Goal: Task Accomplishment & Management: Use online tool/utility

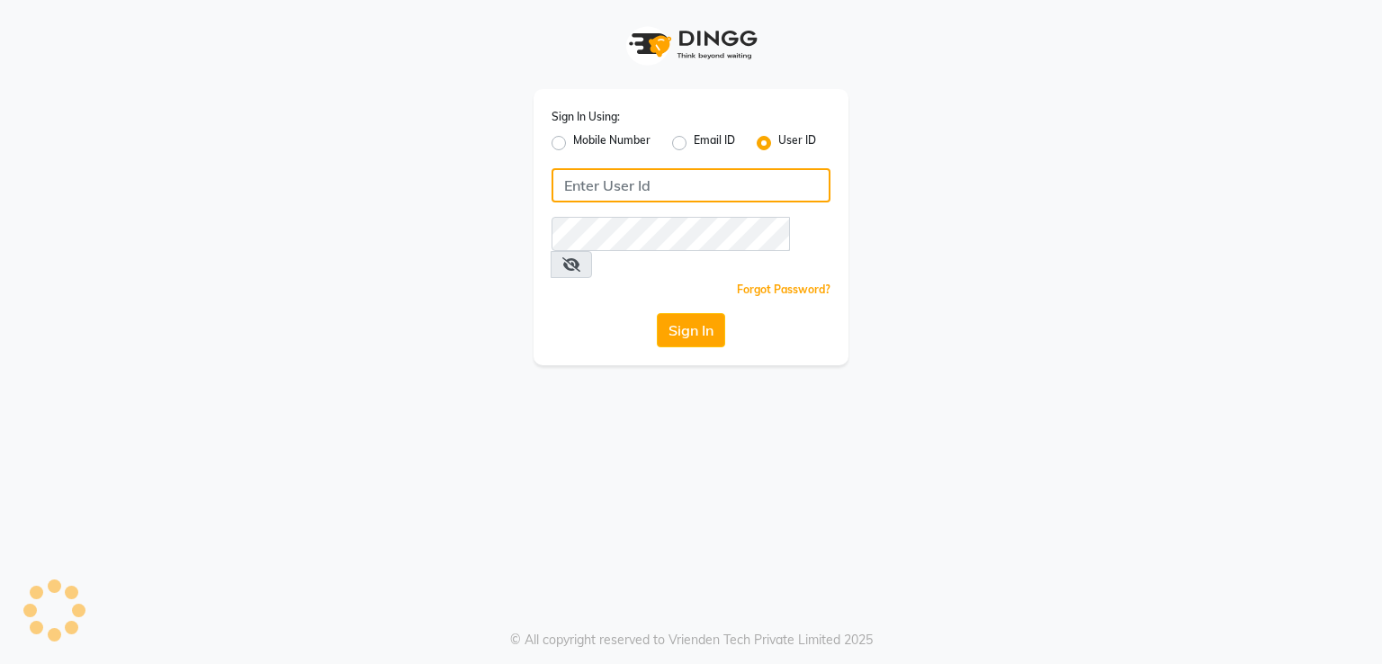
type input "501893432"
click at [558, 152] on div "Mobile Number" at bounding box center [601, 143] width 99 height 22
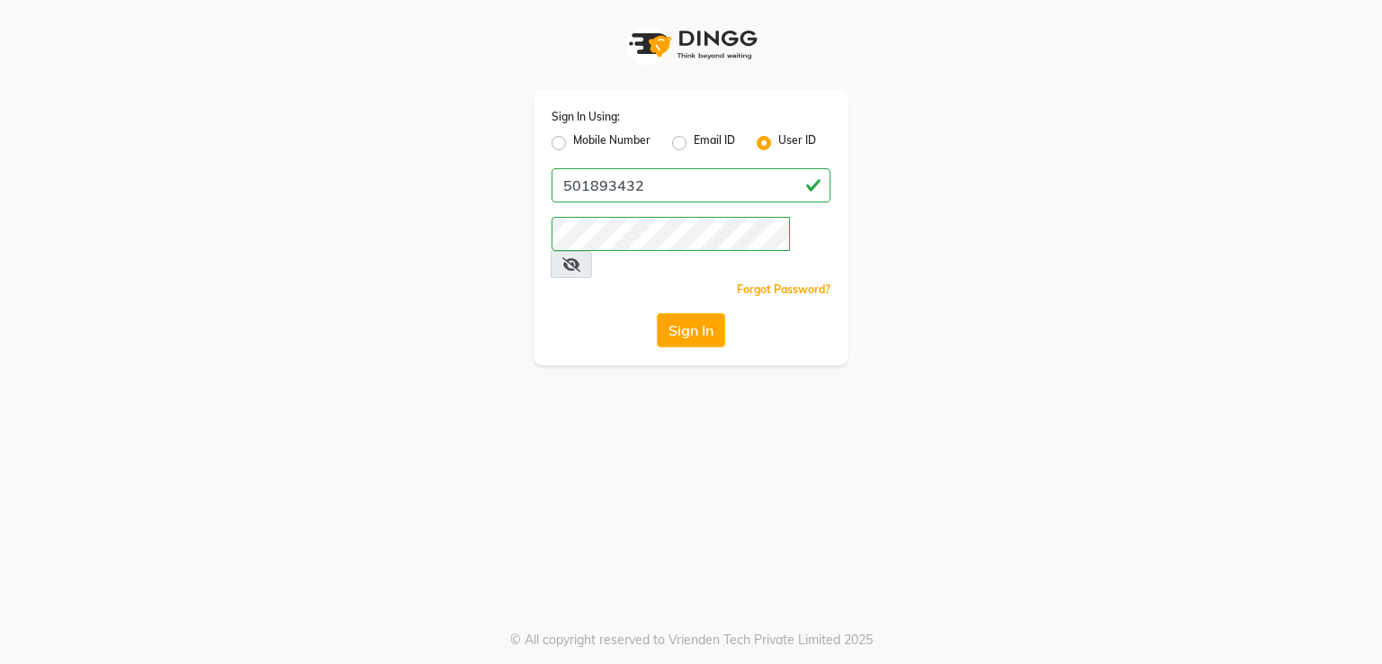
click at [573, 143] on label "Mobile Number" at bounding box center [611, 143] width 77 height 22
click at [573, 143] on input "Mobile Number" at bounding box center [579, 138] width 12 height 12
radio input "true"
radio input "false"
click at [573, 189] on div at bounding box center [582, 184] width 58 height 19
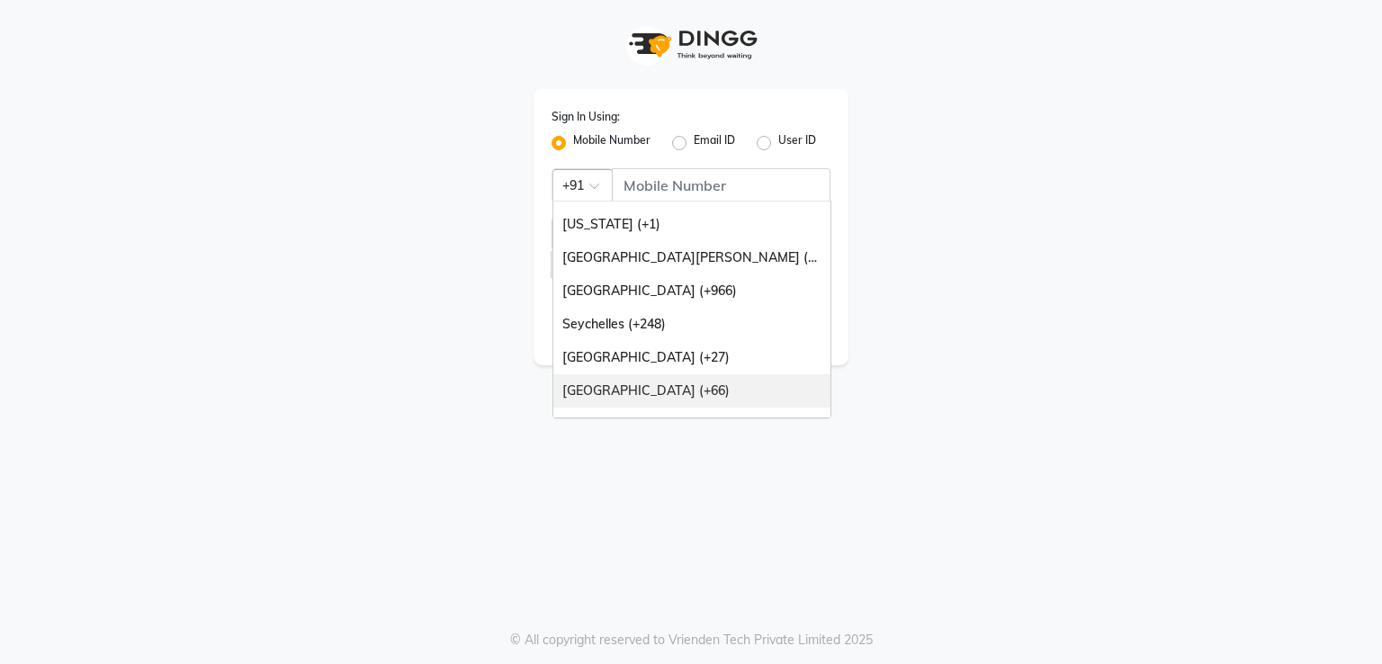
scroll to position [450, 0]
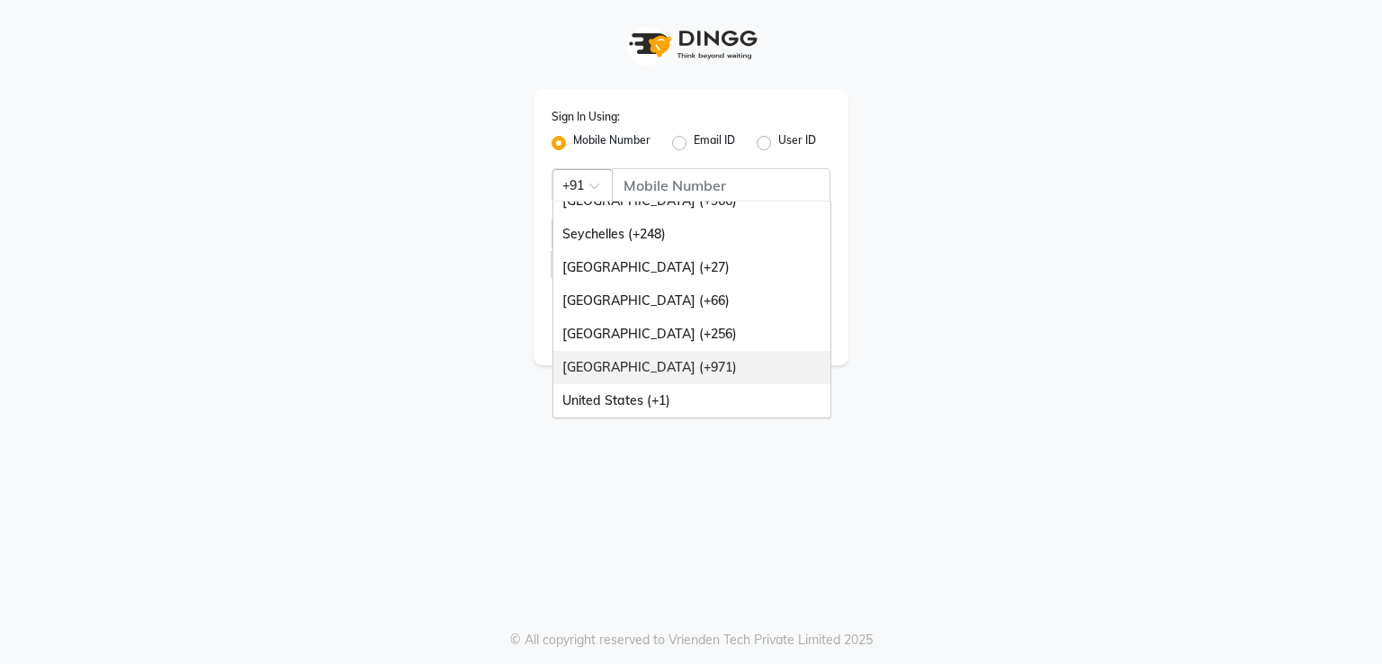
drag, startPoint x: 633, startPoint y: 374, endPoint x: 649, endPoint y: 292, distance: 83.3
click at [633, 372] on div "[GEOGRAPHIC_DATA] (+971)" at bounding box center [691, 367] width 277 height 33
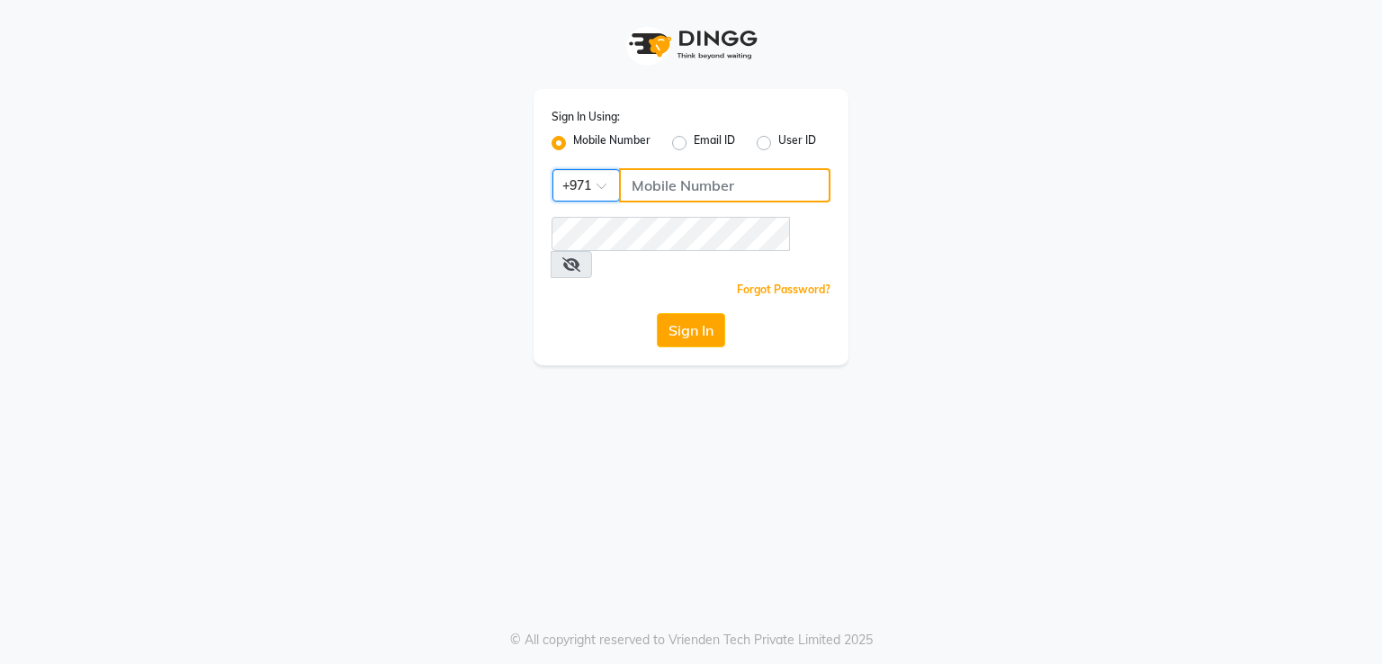
click at [675, 193] on input "Username" at bounding box center [724, 185] width 211 height 34
type input "501893432"
click at [700, 315] on button "Sign In" at bounding box center [691, 330] width 68 height 34
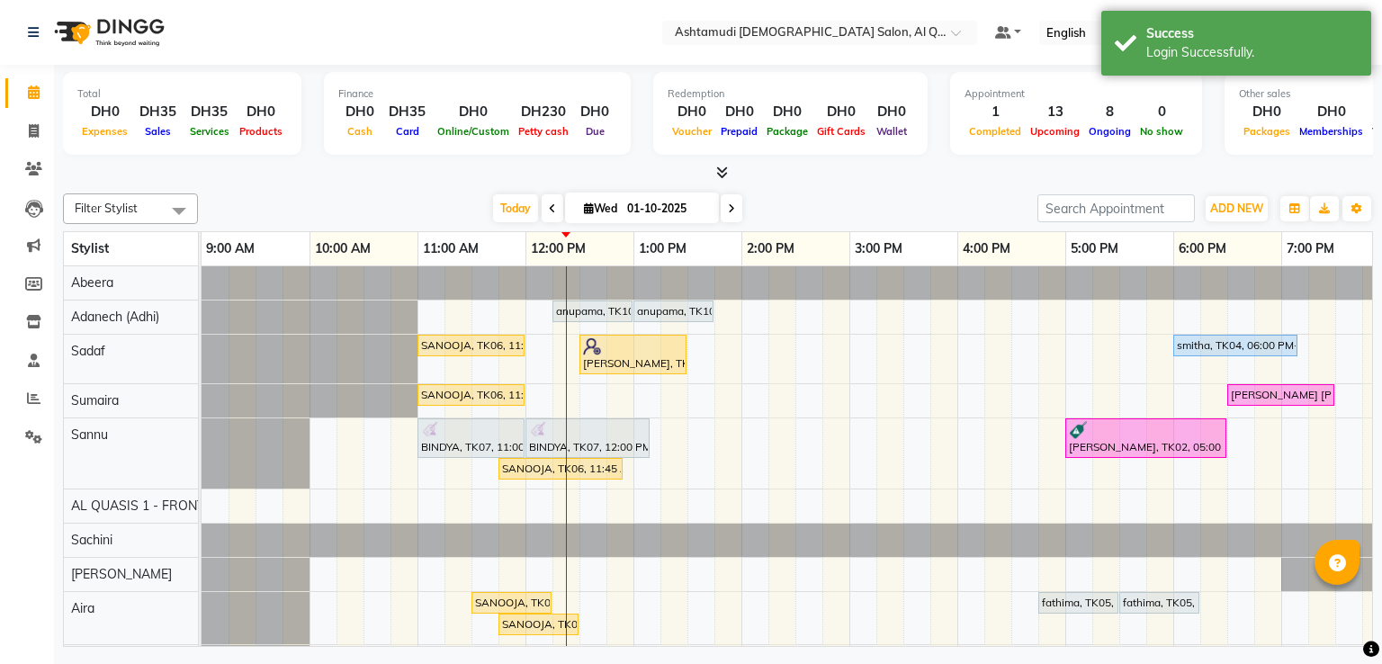
drag, startPoint x: 1181, startPoint y: 62, endPoint x: 1085, endPoint y: 68, distance: 96.5
click at [1181, 62] on div "Success Login Successfully." at bounding box center [1236, 43] width 270 height 65
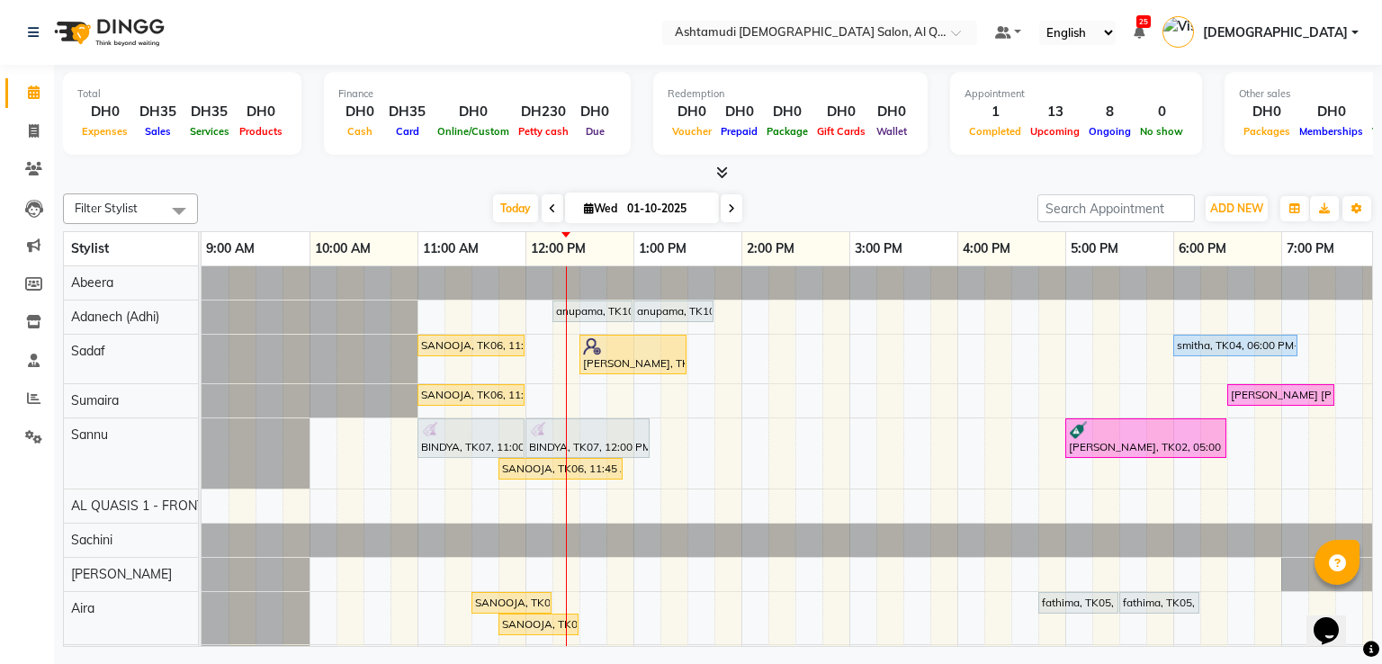
click at [30, 417] on li "Reports" at bounding box center [27, 399] width 54 height 39
click at [32, 405] on icon at bounding box center [33, 397] width 13 height 13
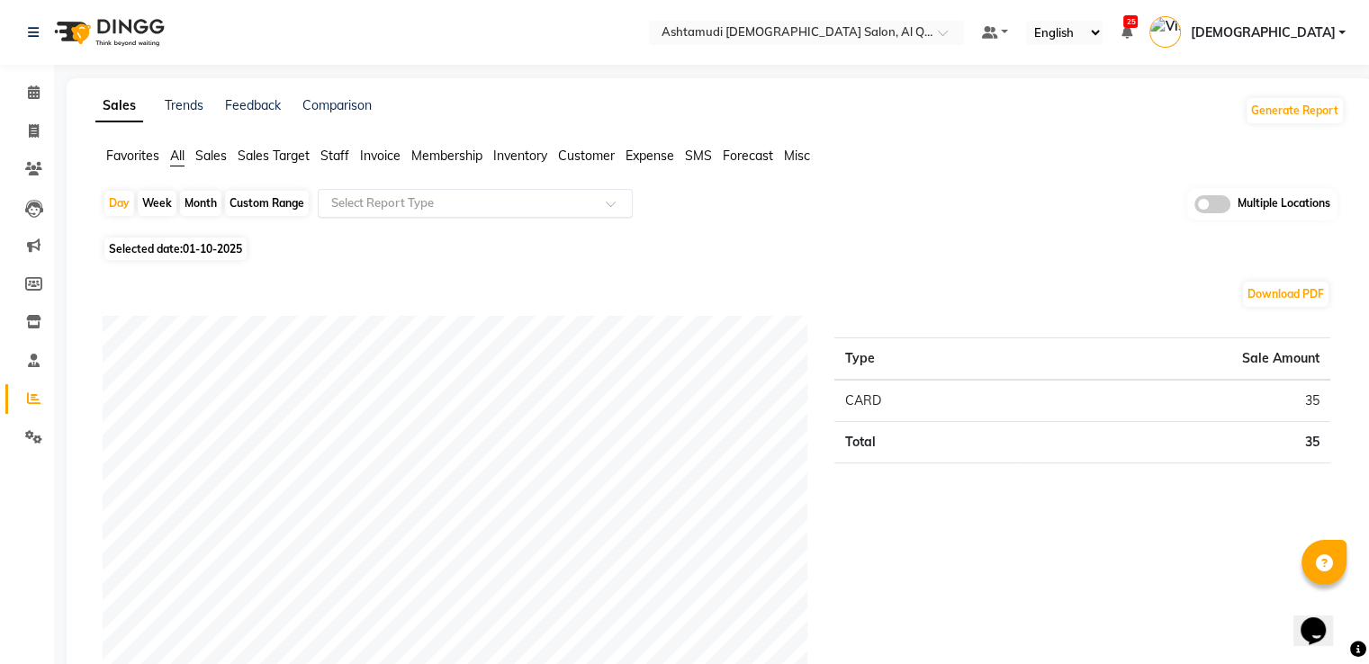
click at [517, 202] on input "text" at bounding box center [457, 203] width 259 height 18
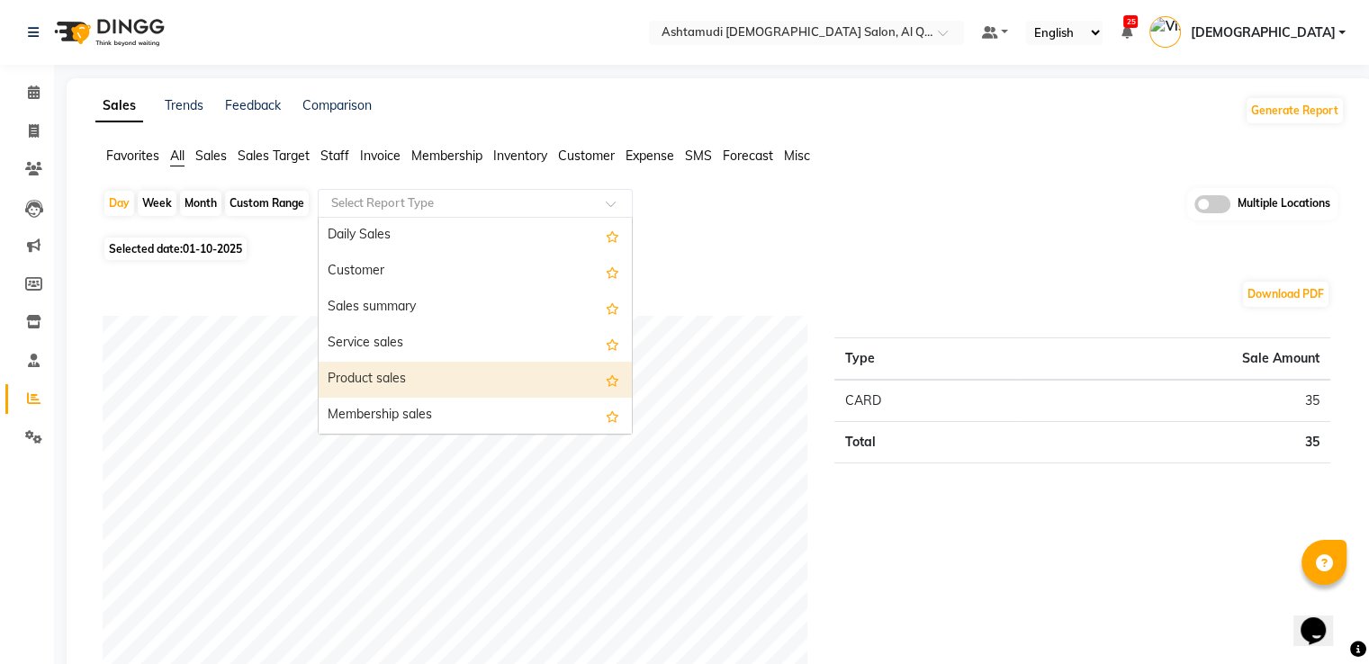
click at [403, 375] on div "Product sales" at bounding box center [475, 380] width 313 height 36
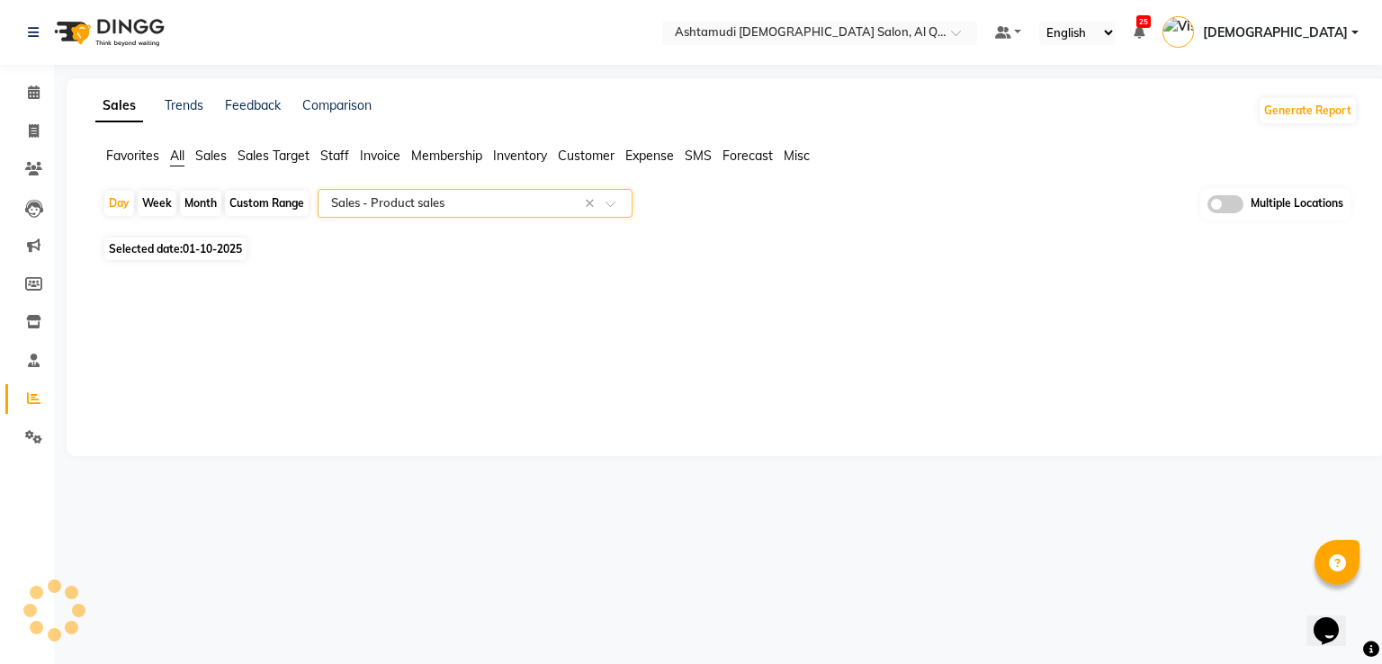
click at [267, 216] on div "Day Week Month Custom Range Select Report Type × Sales - Product sales × Multip…" at bounding box center [727, 210] width 1248 height 44
click at [264, 211] on div "Custom Range" at bounding box center [267, 203] width 84 height 25
select select "10"
select select "2025"
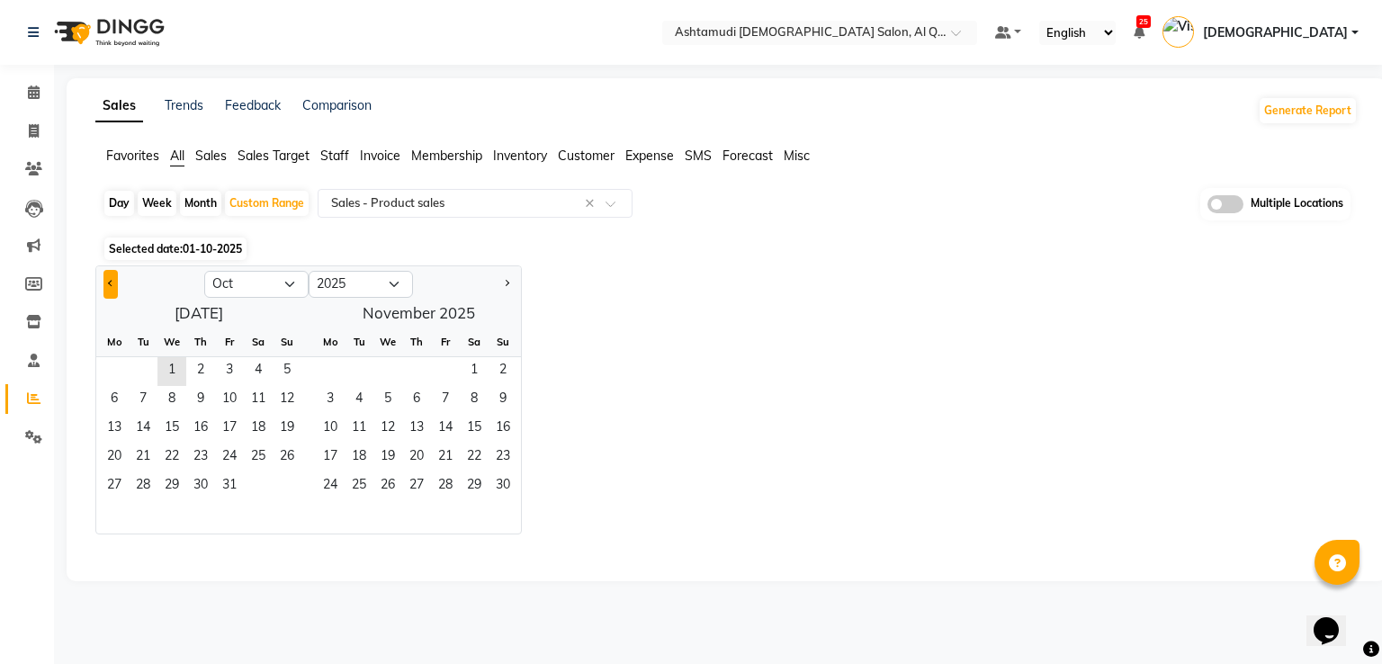
click at [111, 282] on span "Previous month" at bounding box center [111, 283] width 6 height 6
select select "9"
click at [118, 373] on span "1" at bounding box center [114, 371] width 29 height 29
drag, startPoint x: 151, startPoint y: 496, endPoint x: 179, endPoint y: 487, distance: 29.3
click at [151, 496] on span "30" at bounding box center [143, 486] width 29 height 29
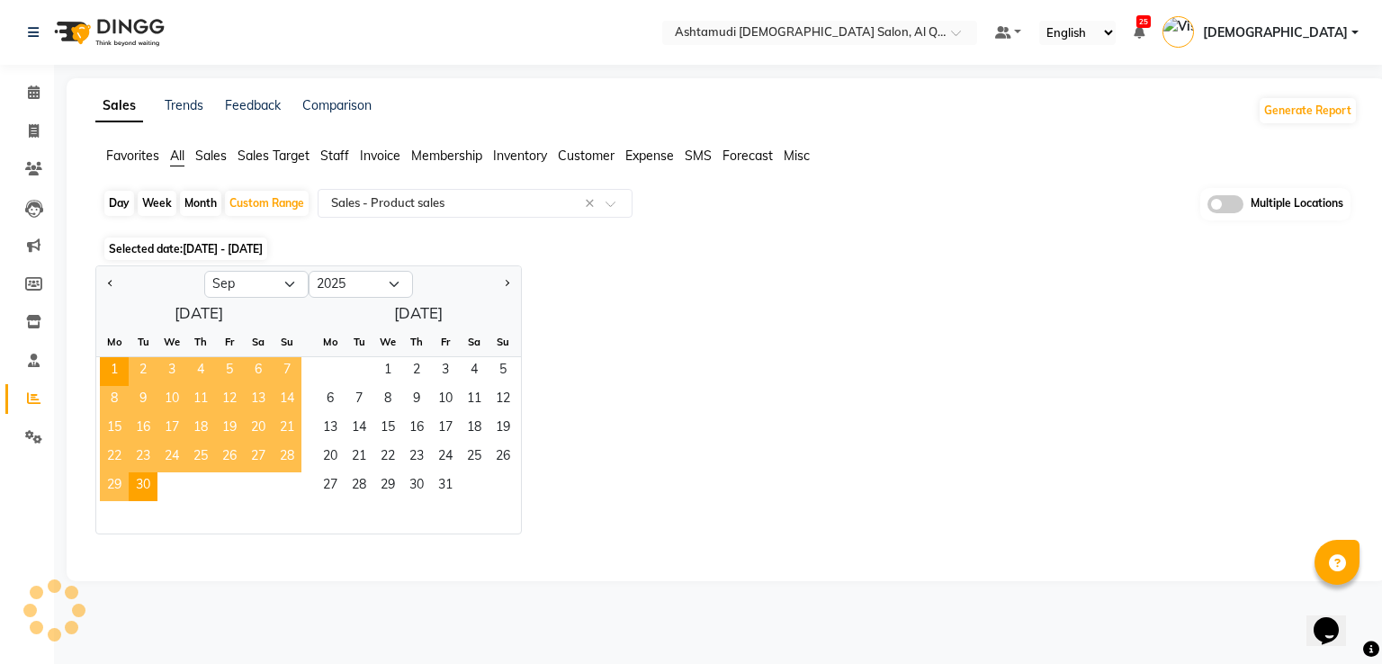
select select "full_report"
select select "csv"
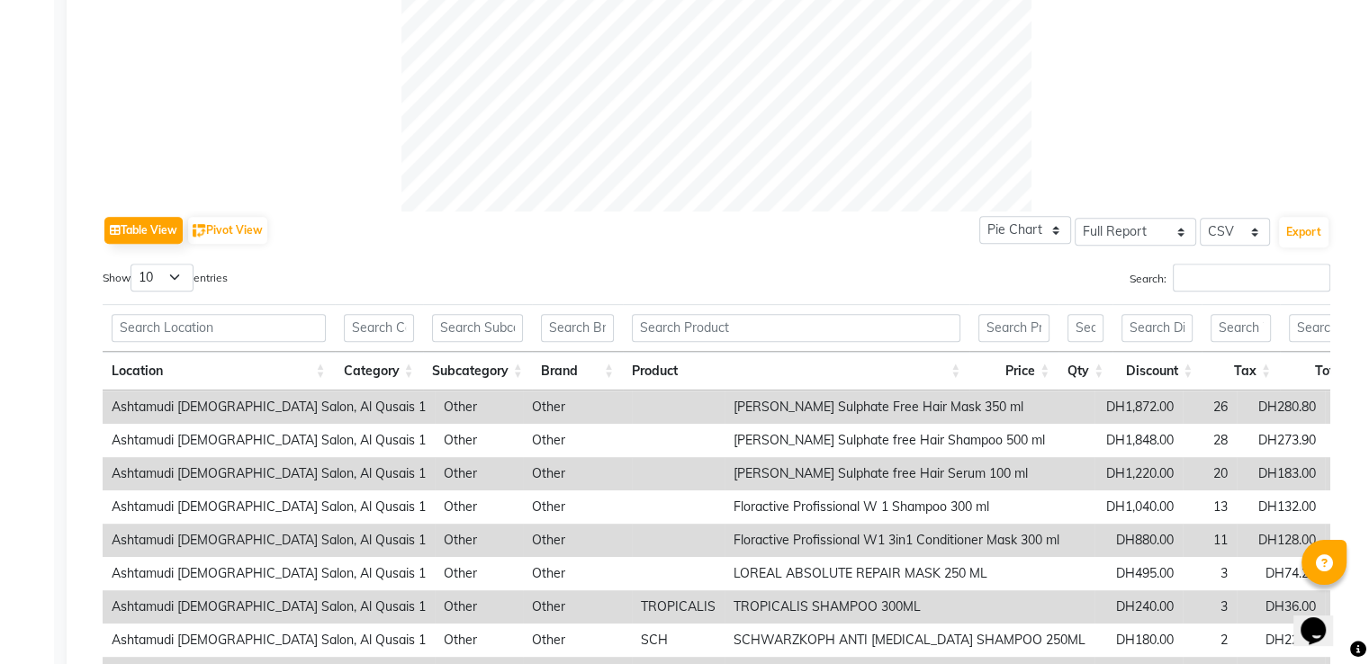
scroll to position [720, 0]
click at [705, 331] on input "text" at bounding box center [796, 328] width 328 height 28
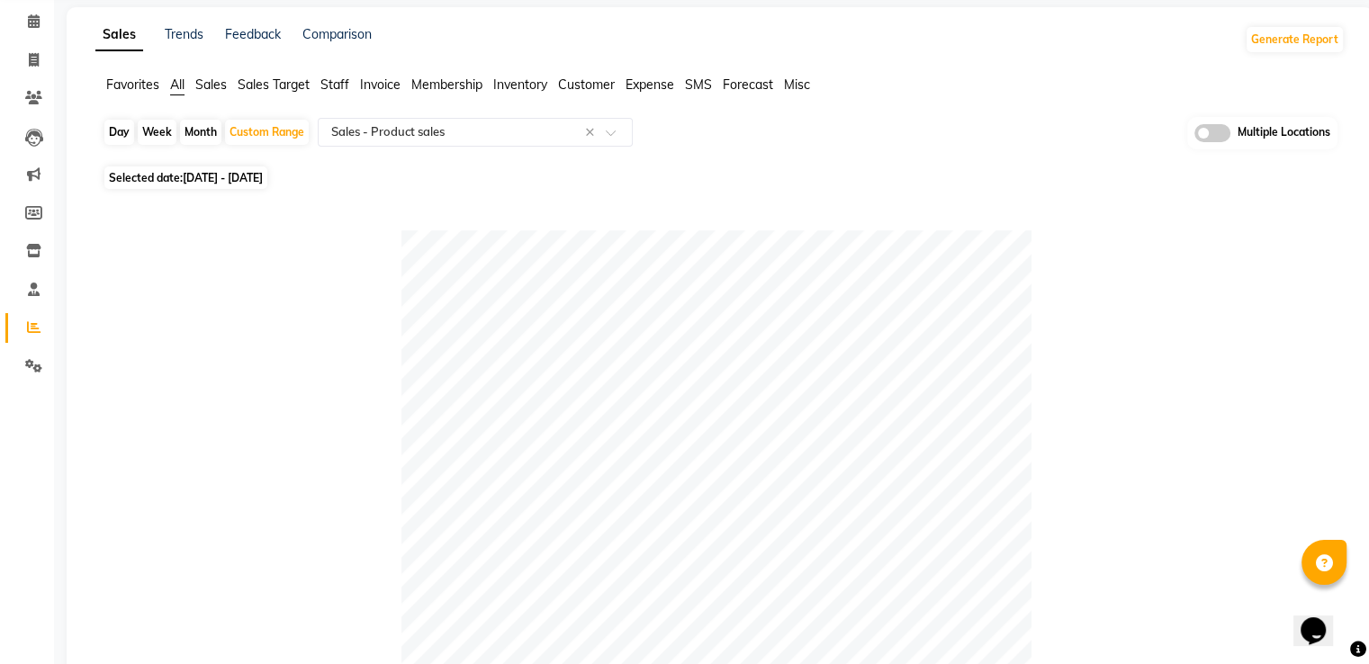
scroll to position [63, 0]
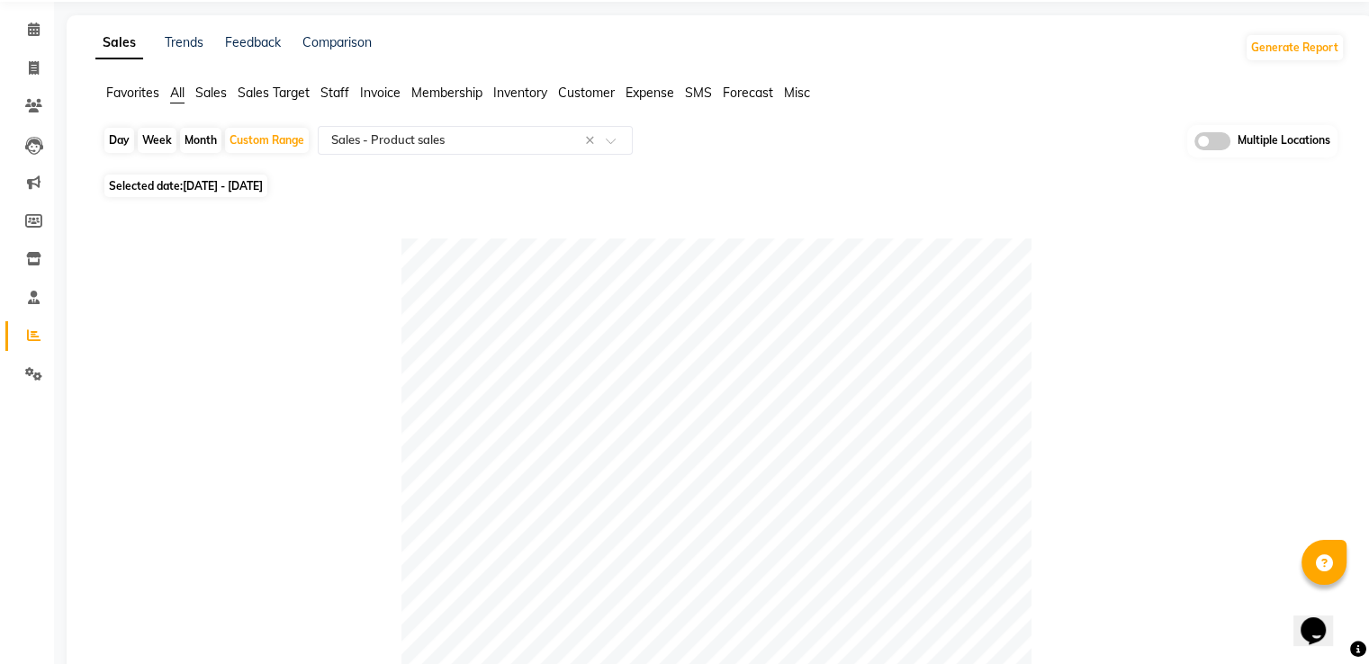
type input "[PERSON_NAME]"
click at [1224, 142] on span at bounding box center [1212, 141] width 36 height 18
click at [1194, 144] on input "checkbox" at bounding box center [1194, 144] width 0 height 0
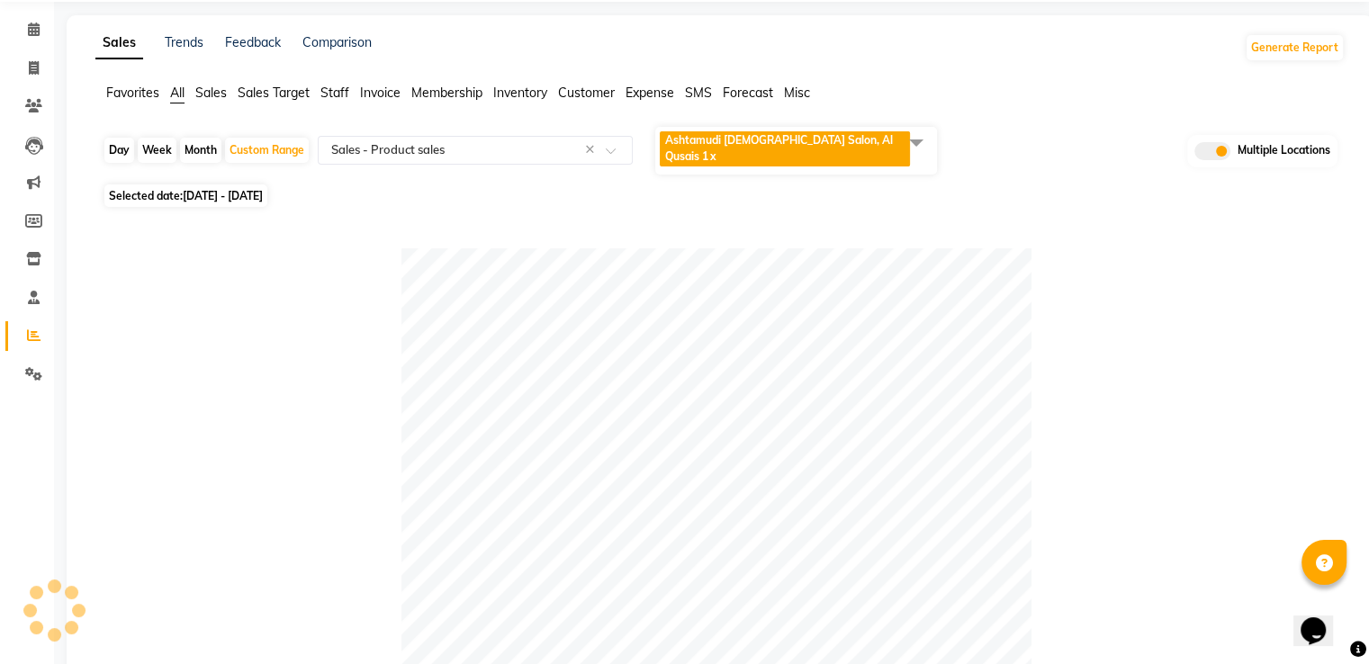
click at [920, 147] on span at bounding box center [916, 142] width 36 height 34
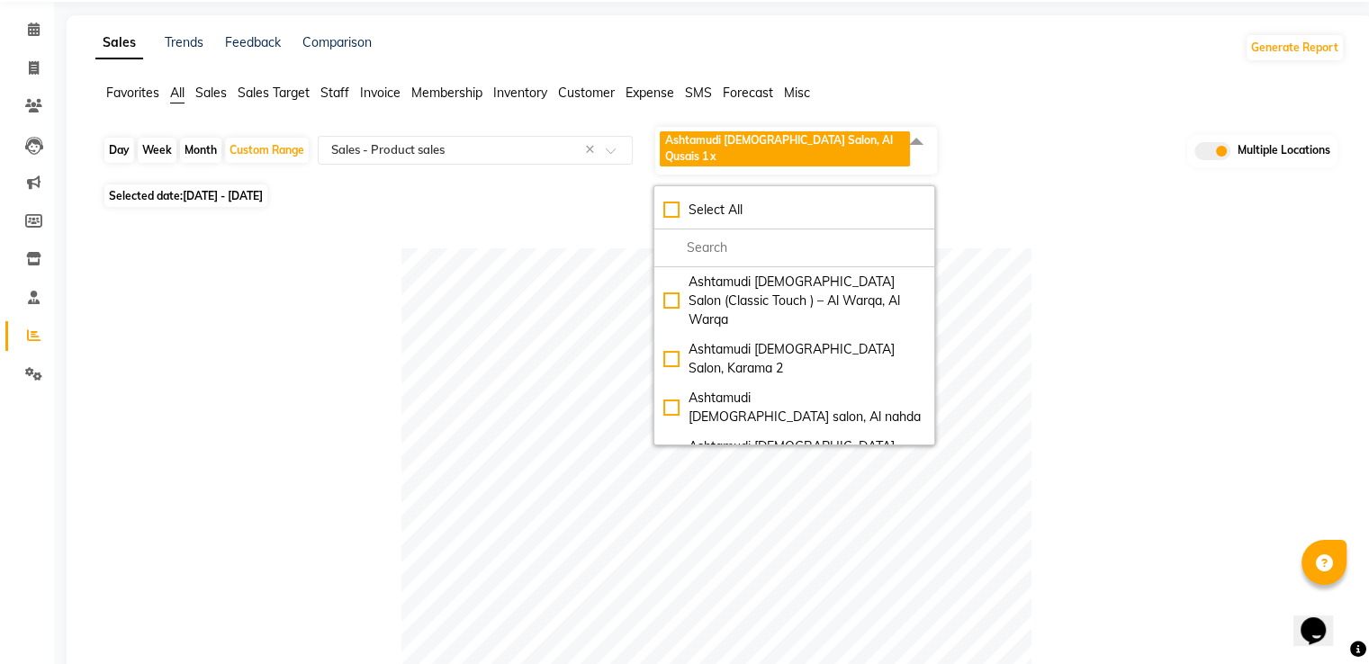
click at [682, 201] on div "Select All" at bounding box center [794, 210] width 262 height 19
checkbox input "true"
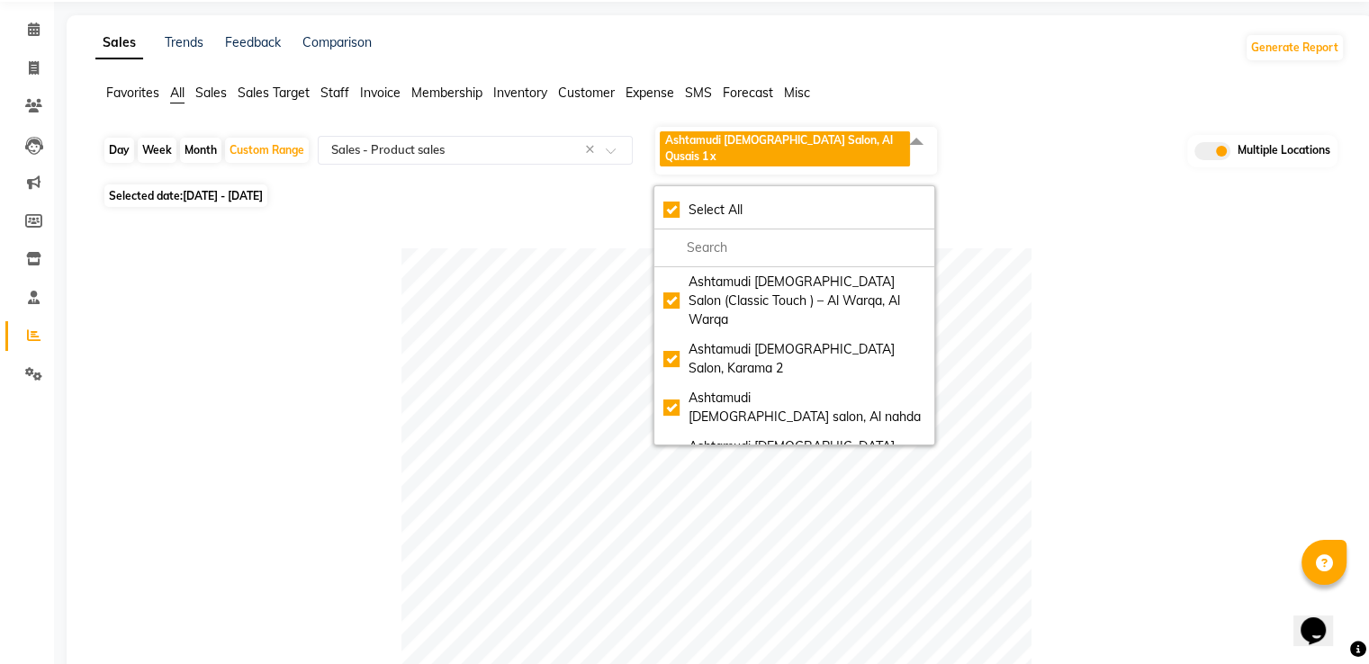
checkbox input "true"
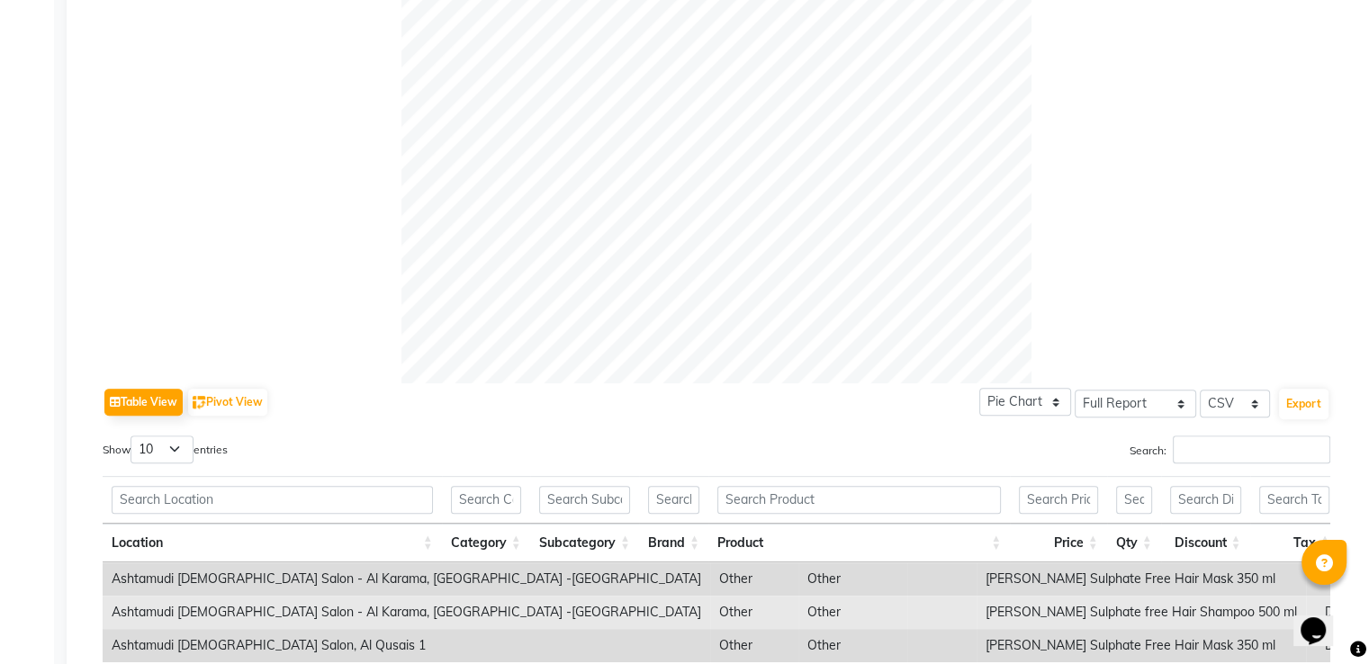
scroll to position [900, 0]
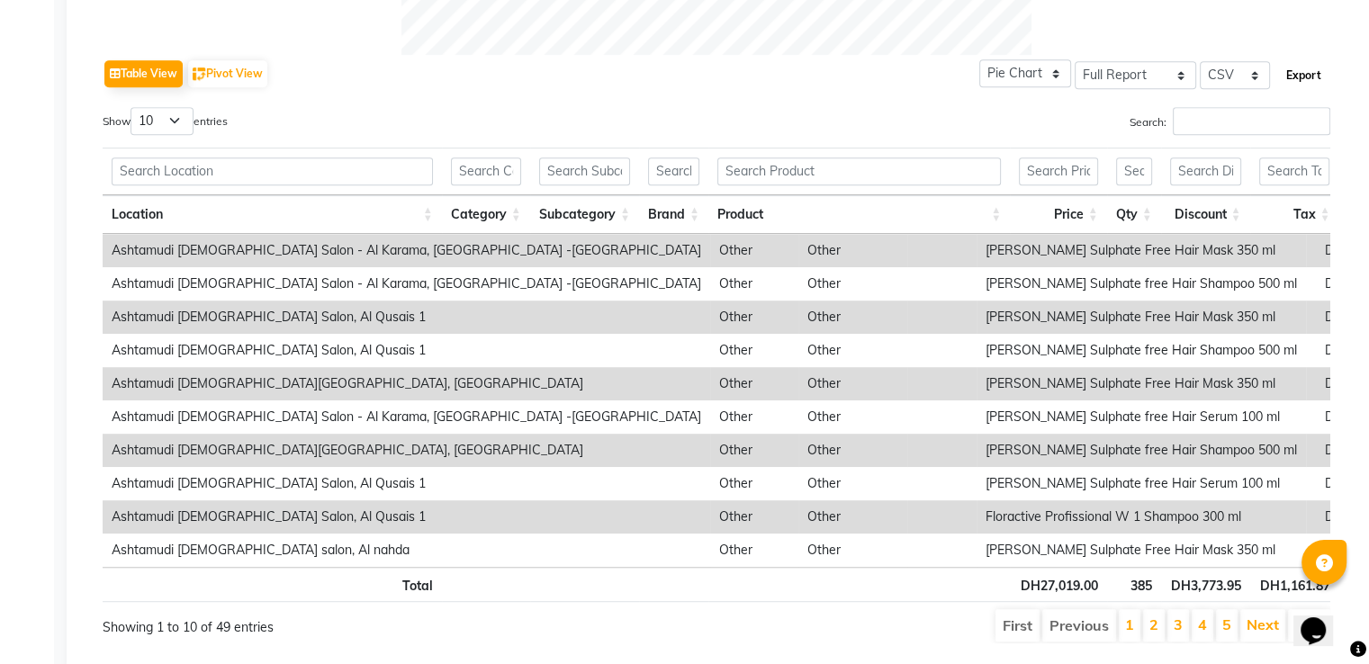
click at [1307, 79] on button "Export" at bounding box center [1303, 75] width 49 height 31
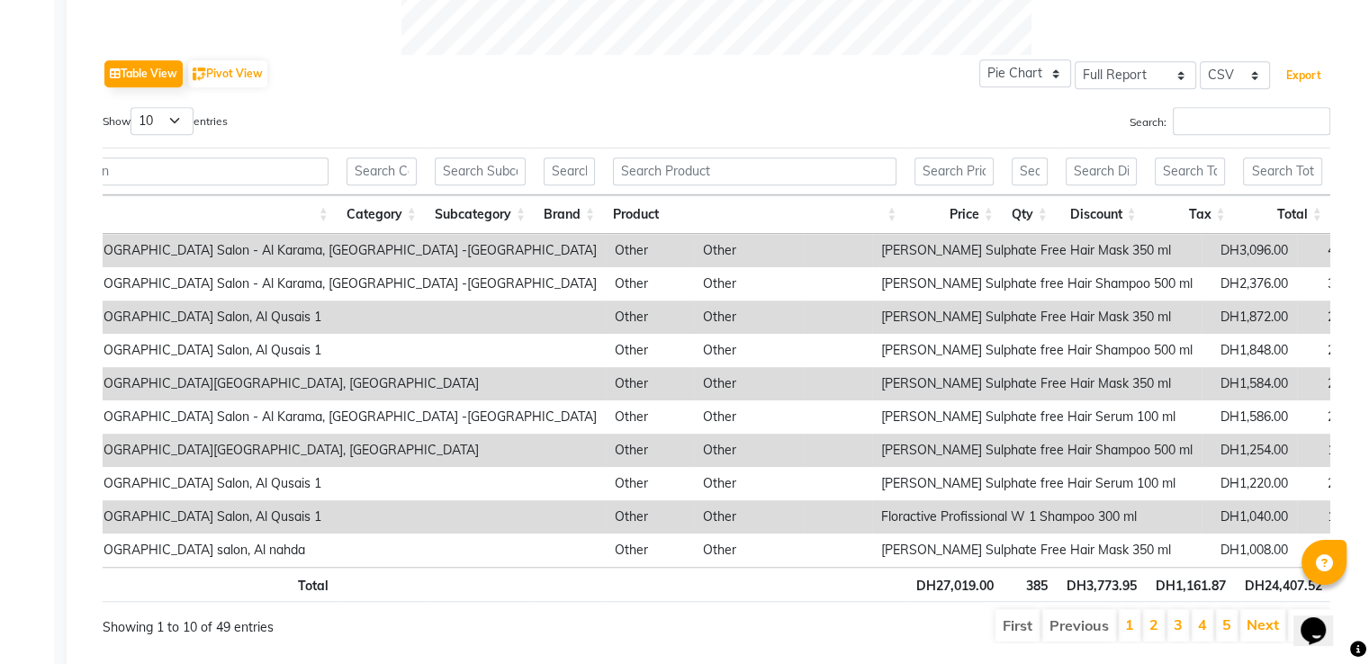
scroll to position [0, 0]
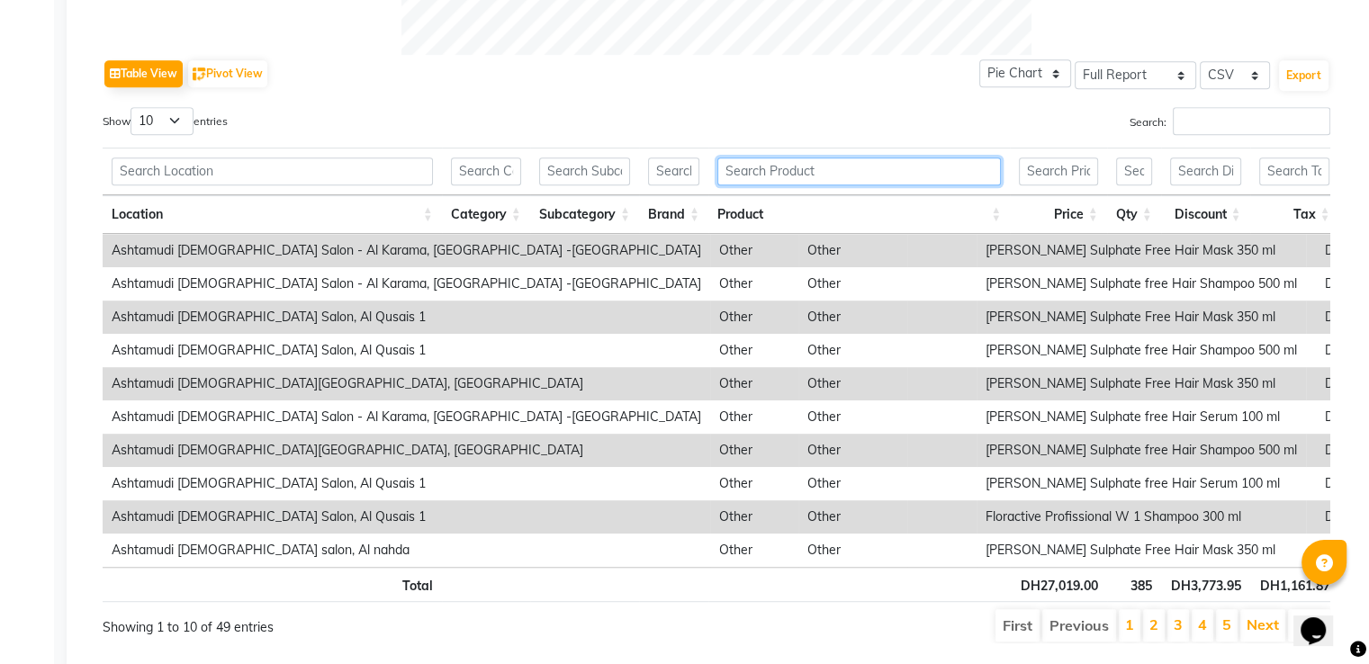
click at [788, 177] on input "text" at bounding box center [858, 171] width 283 height 28
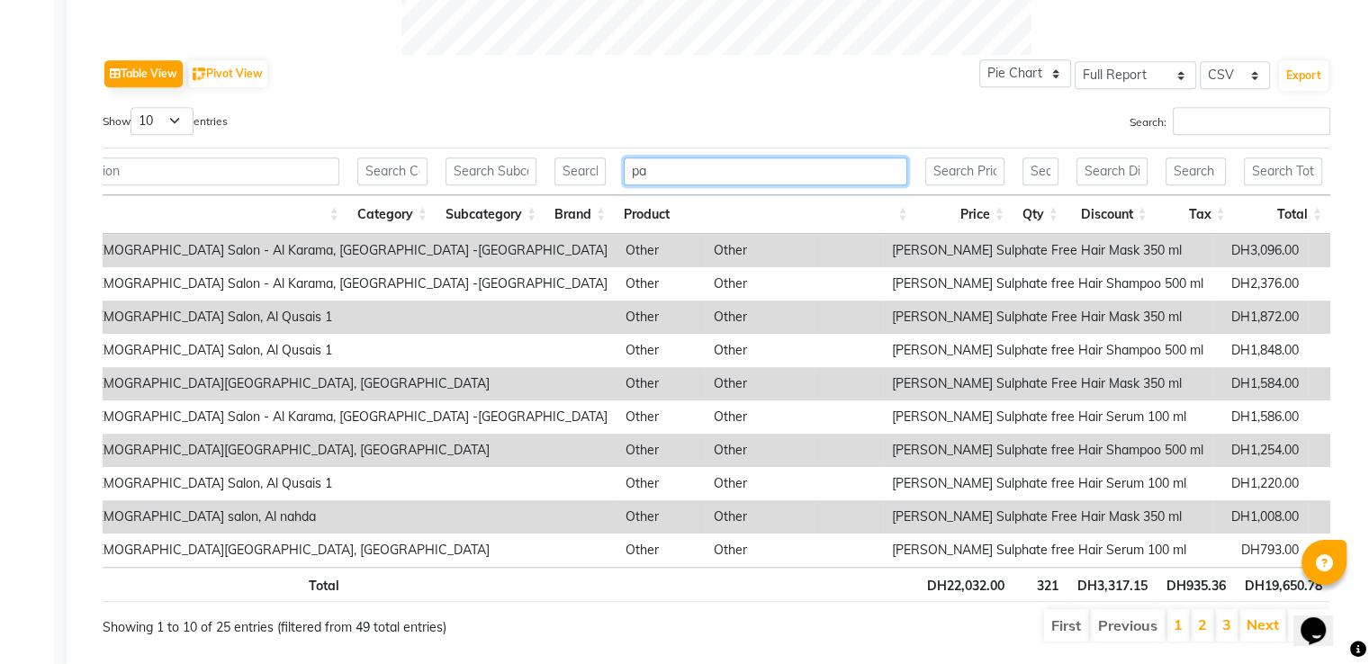
type input "p"
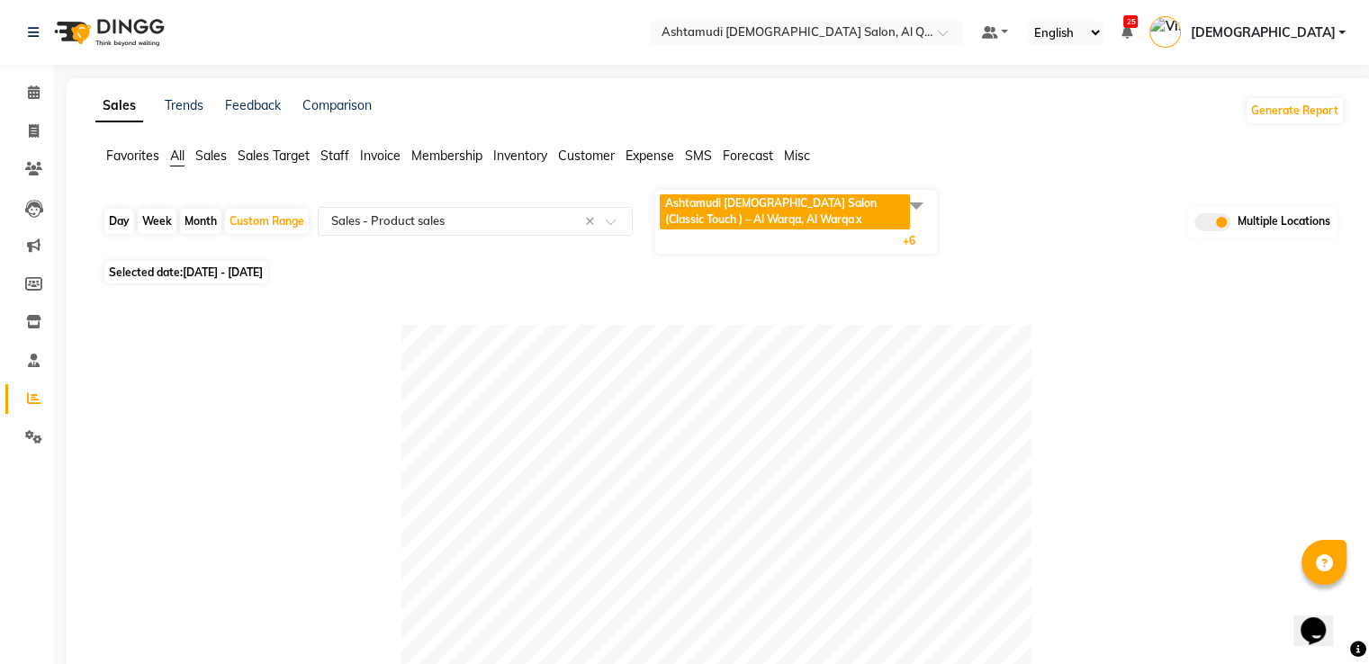
click at [246, 269] on span "[DATE] - [DATE]" at bounding box center [223, 271] width 80 height 13
select select "9"
select select "2025"
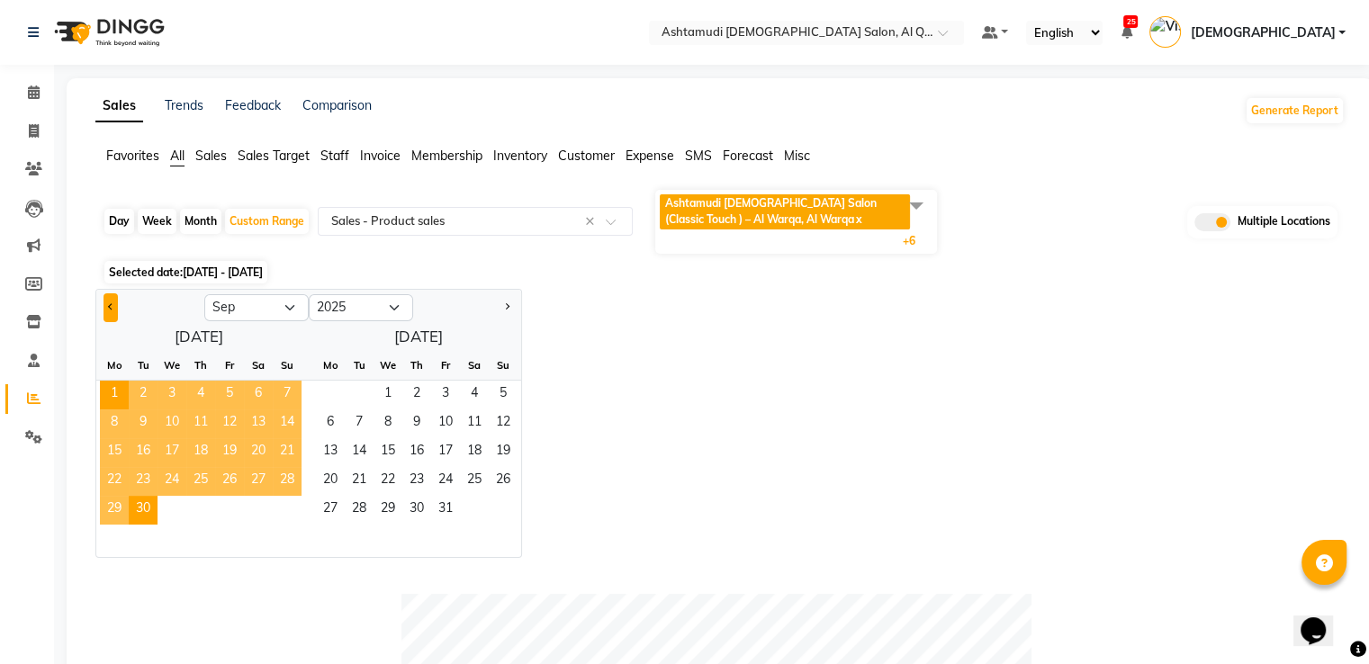
click at [112, 309] on button "Previous month" at bounding box center [110, 307] width 14 height 29
select select "8"
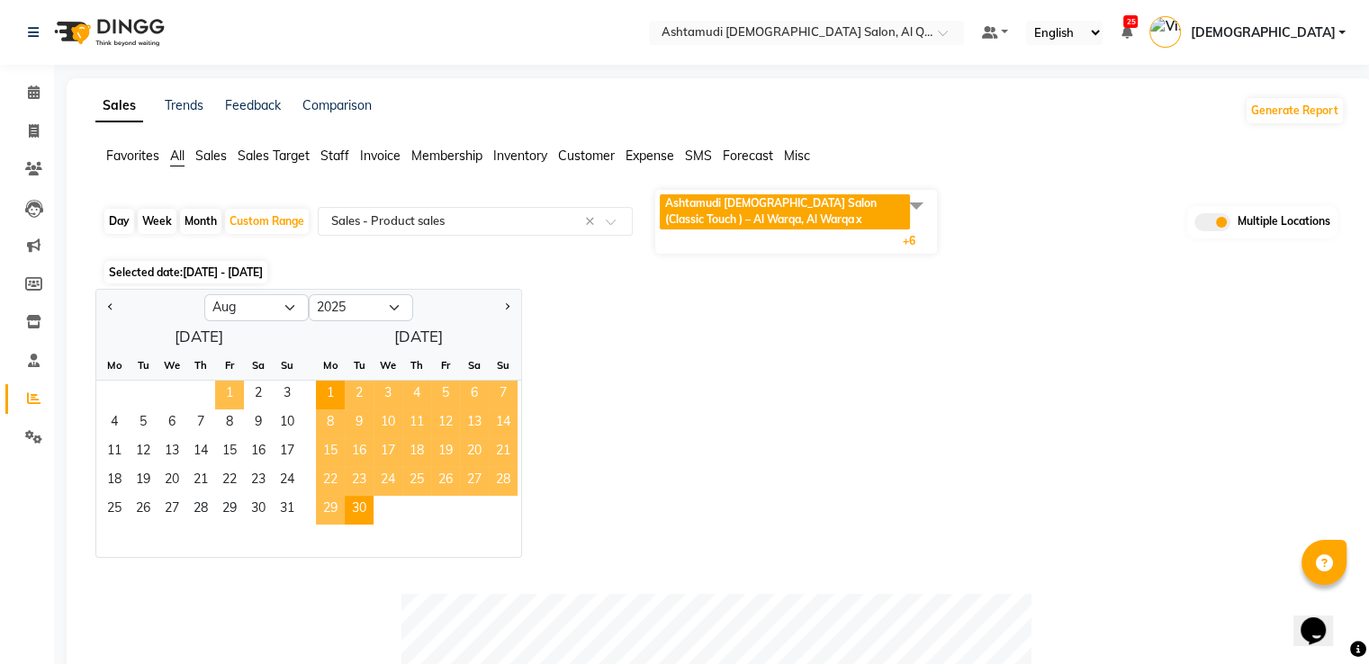
click at [215, 390] on span "1" at bounding box center [229, 395] width 29 height 29
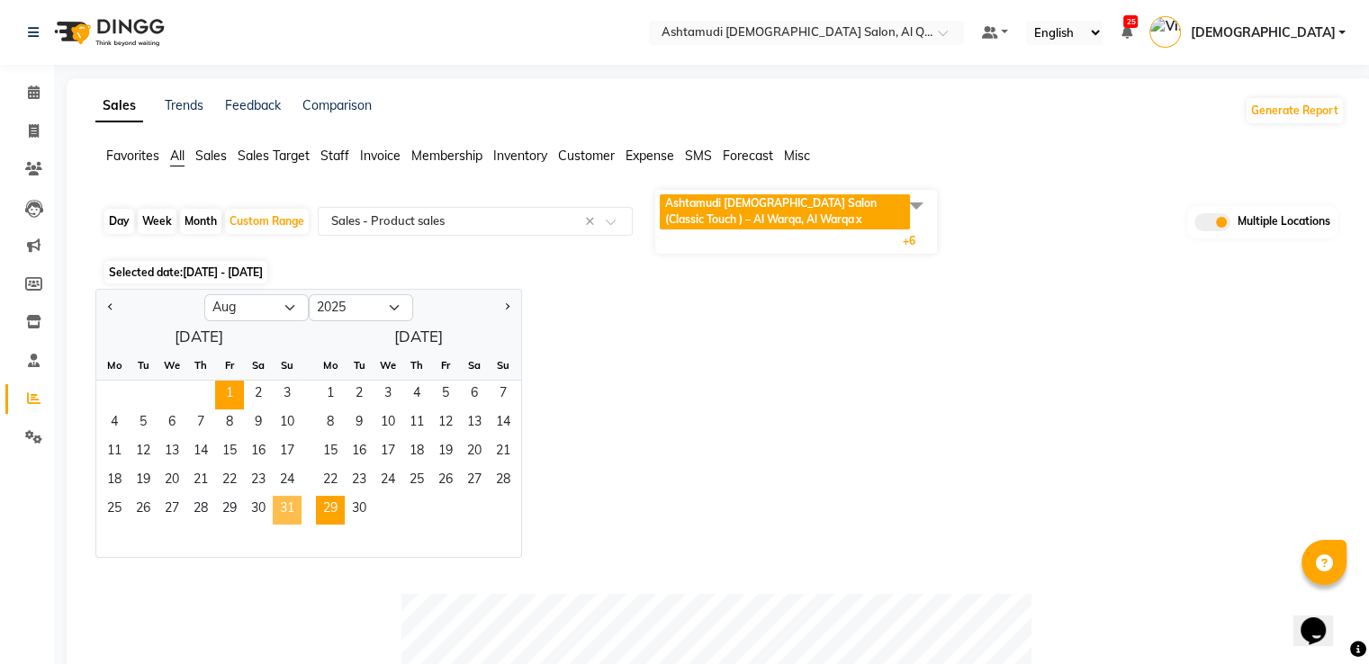
drag, startPoint x: 295, startPoint y: 505, endPoint x: 333, endPoint y: 505, distance: 37.8
click at [294, 505] on span "31" at bounding box center [287, 510] width 29 height 29
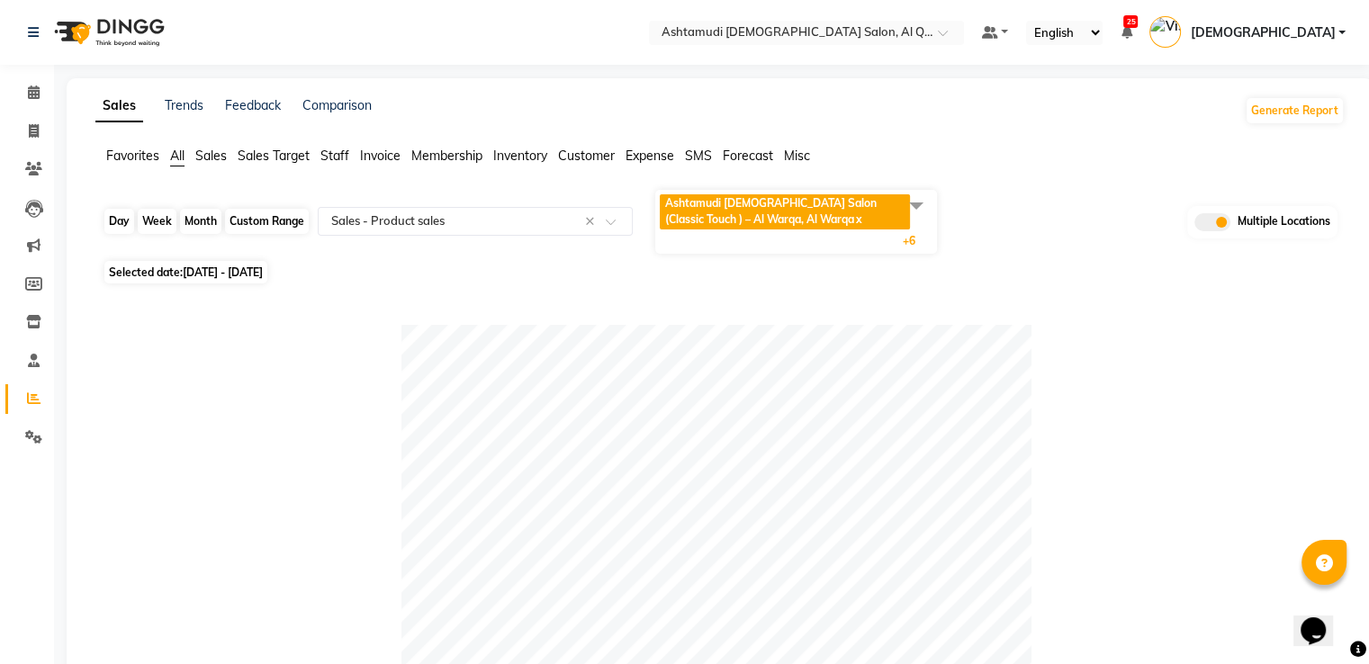
click at [282, 226] on div "Custom Range" at bounding box center [267, 221] width 84 height 25
select select "8"
select select "2025"
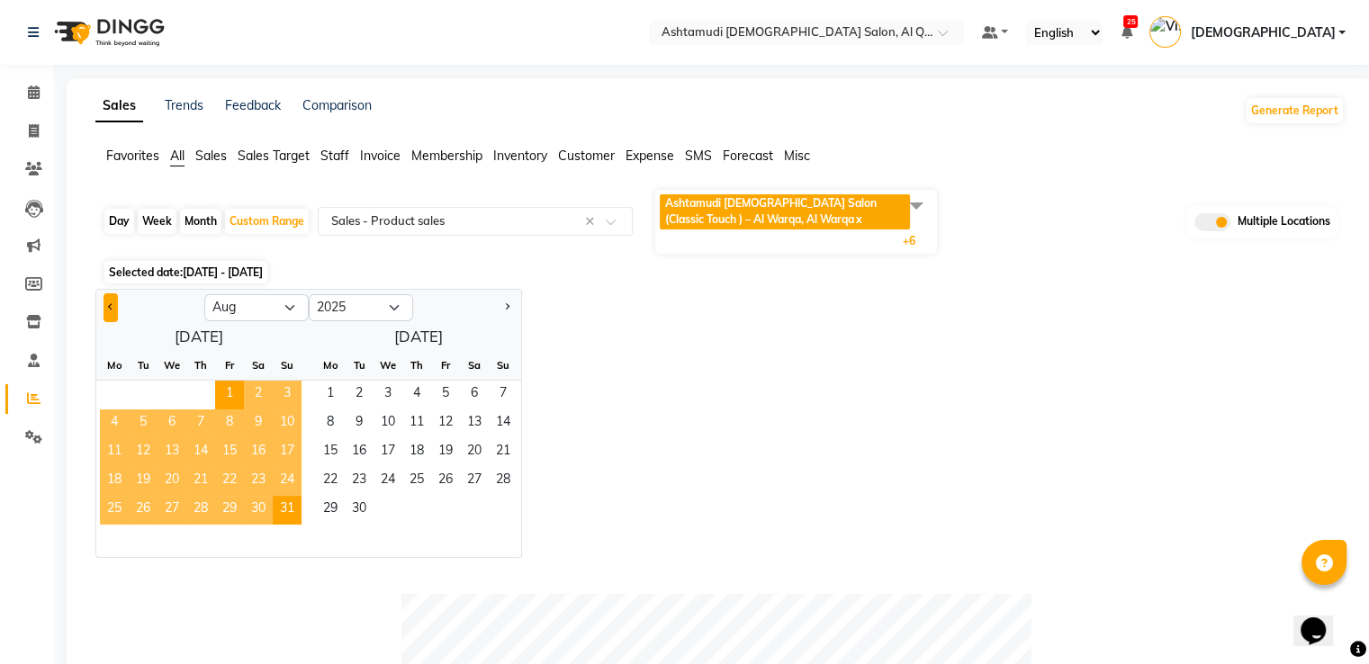
click at [113, 303] on button "Previous month" at bounding box center [110, 307] width 14 height 29
select select "7"
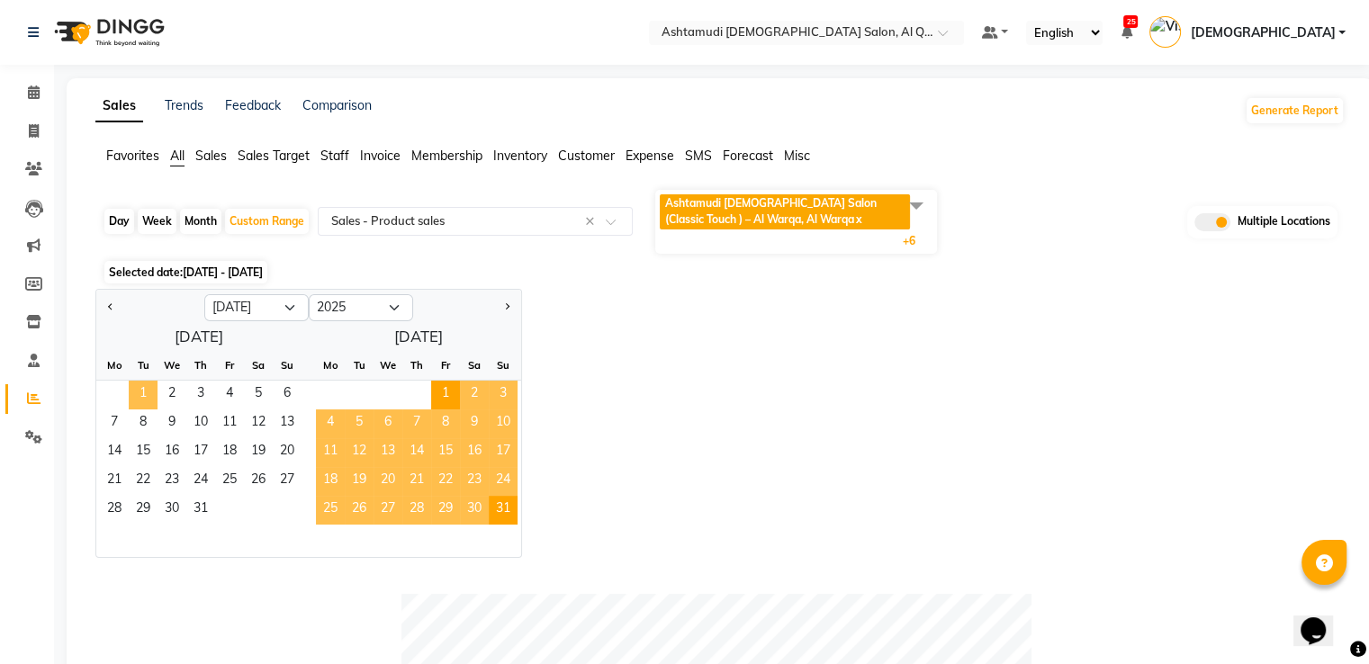
click at [152, 391] on span "1" at bounding box center [143, 395] width 29 height 29
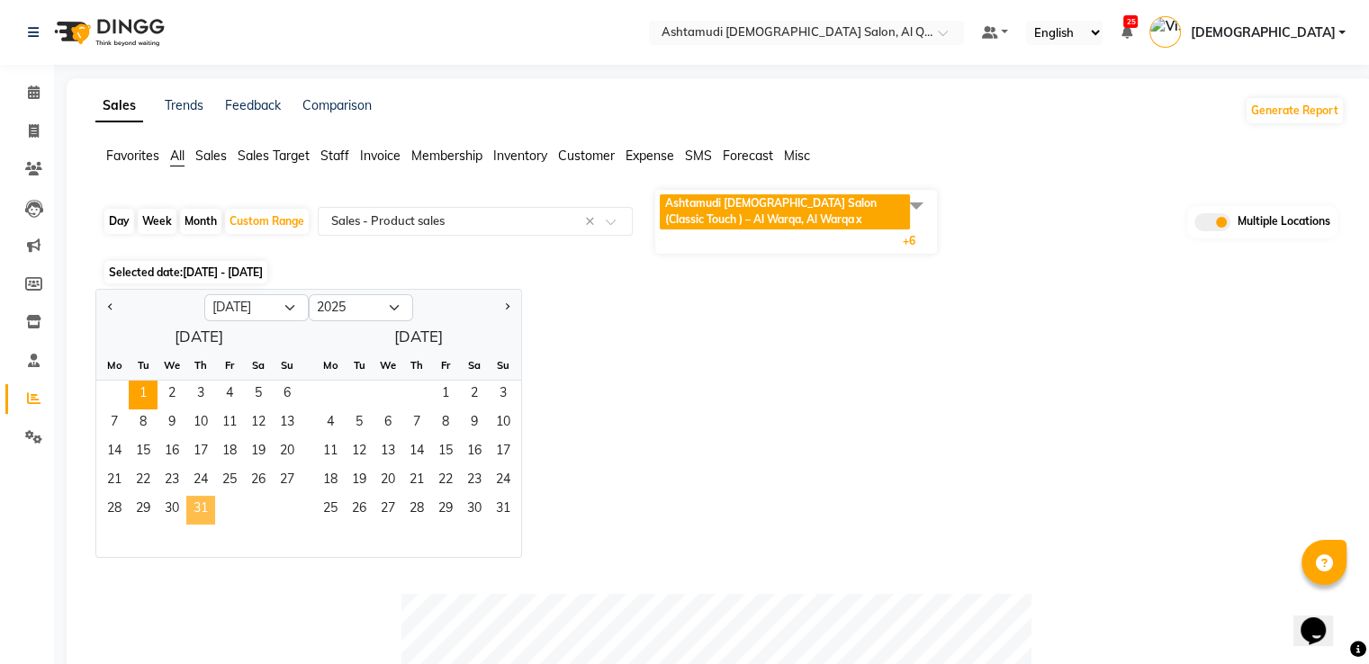
click at [201, 508] on span "31" at bounding box center [200, 510] width 29 height 29
